Goal: Task Accomplishment & Management: Manage account settings

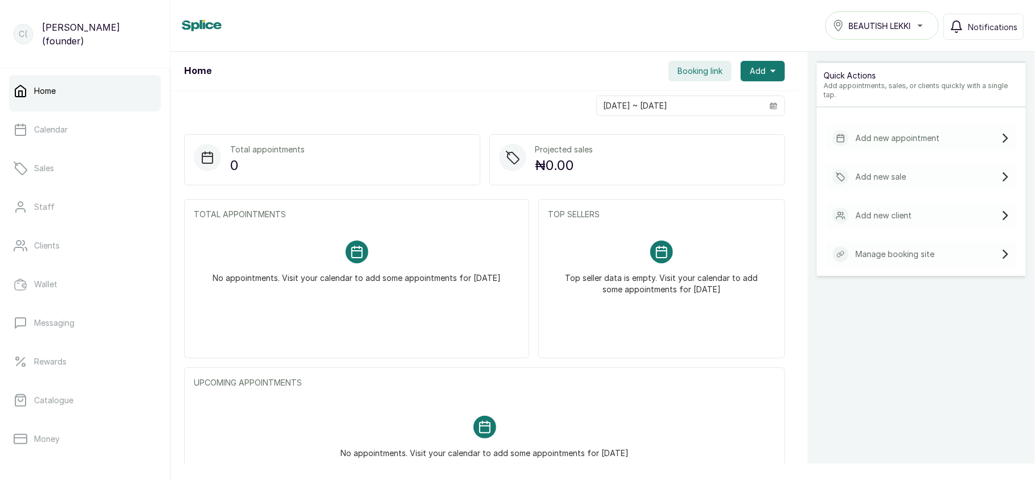
scroll to position [164, 0]
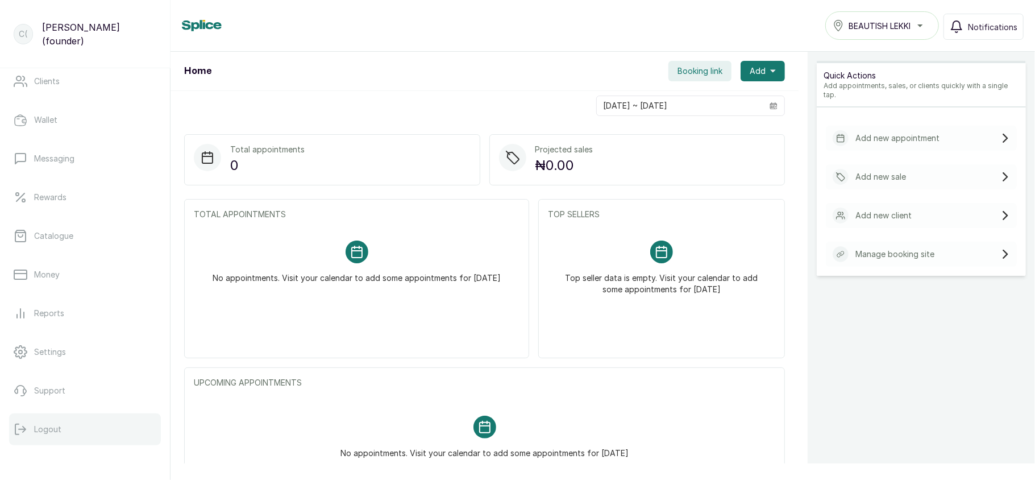
click at [57, 430] on p "Logout" at bounding box center [47, 428] width 27 height 11
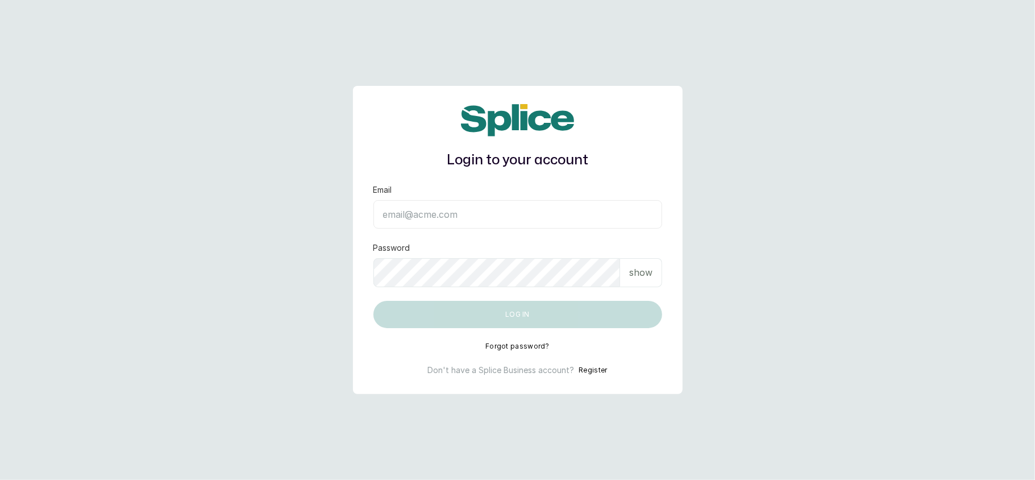
click at [455, 213] on input "Email" at bounding box center [517, 214] width 289 height 28
type input "layo@withsplice.com"
click at [639, 275] on p "show" at bounding box center [640, 272] width 23 height 14
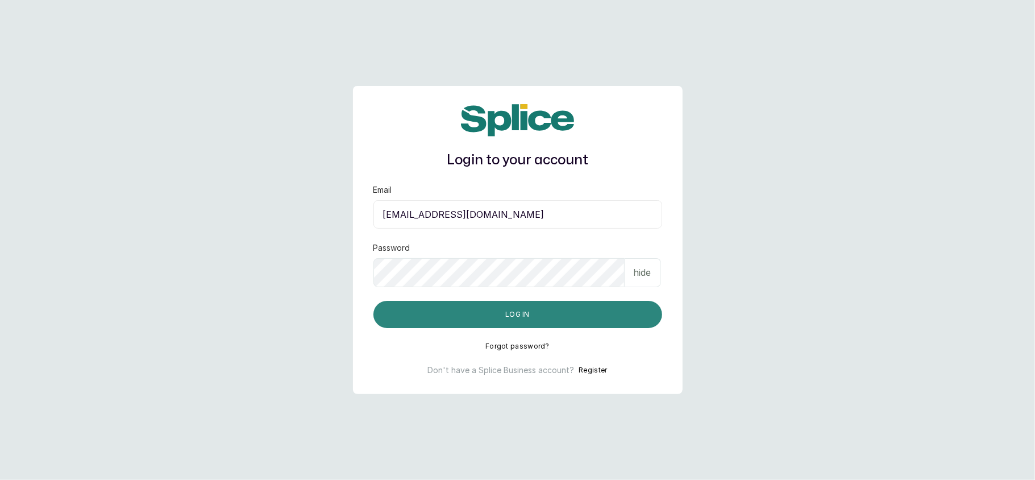
click at [563, 307] on button "Log in" at bounding box center [517, 314] width 289 height 27
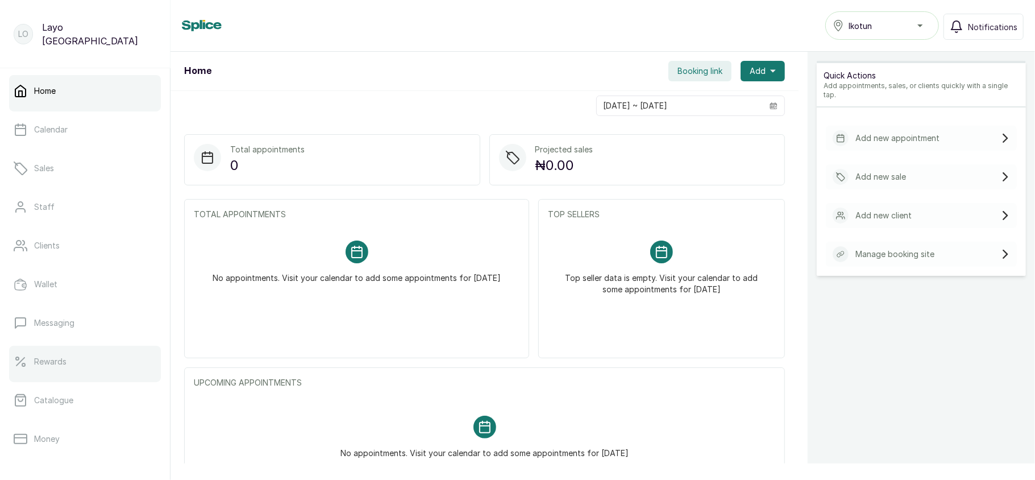
click at [71, 357] on link "Rewards" at bounding box center [85, 362] width 152 height 32
